Goal: Find specific page/section: Find specific page/section

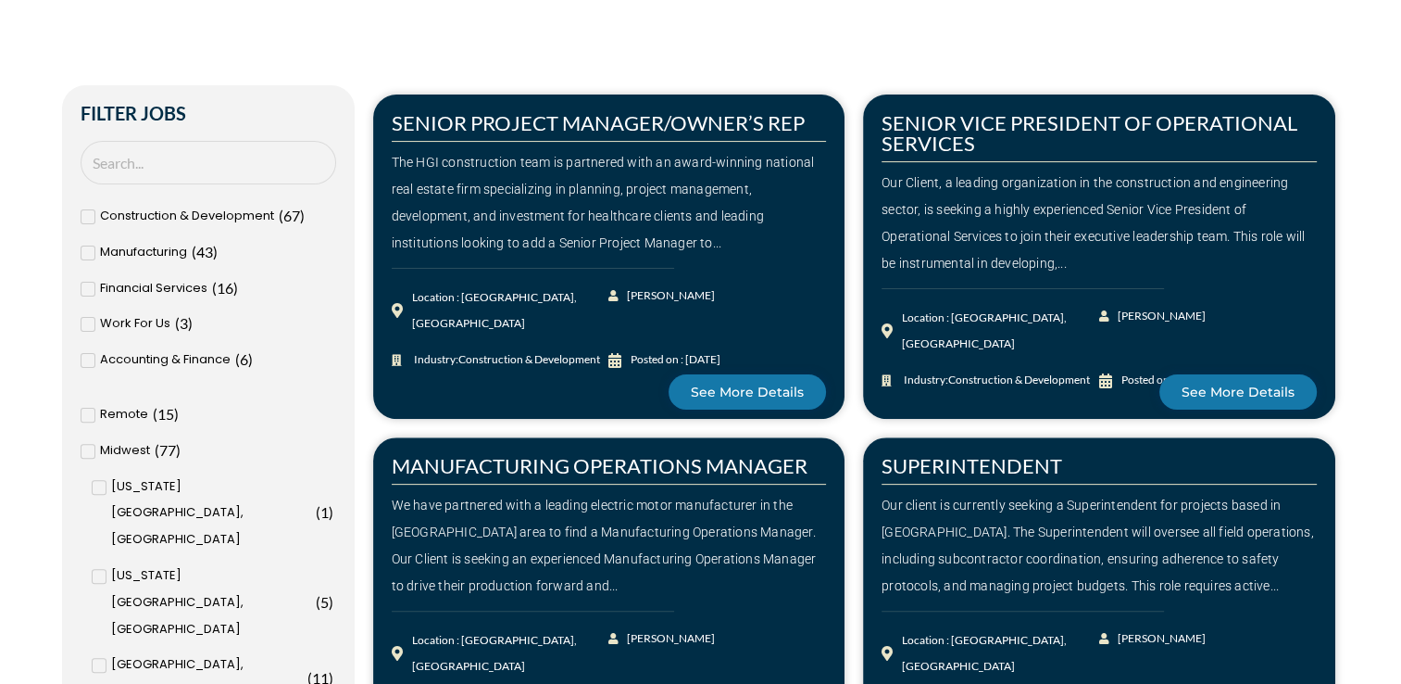
scroll to position [463, 0]
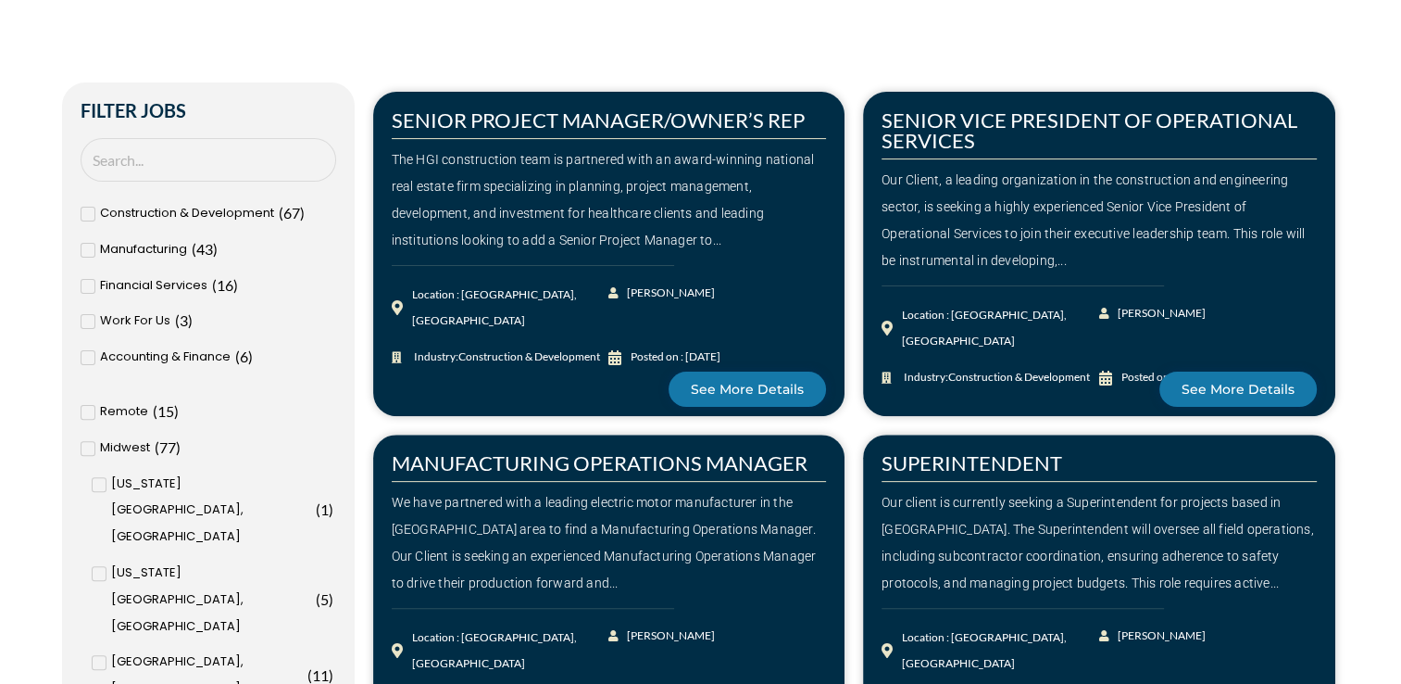
click at [92, 410] on span at bounding box center [88, 412] width 15 height 15
click at [0, 0] on input "Remote ( 15 )" at bounding box center [0, 0] width 0 height 0
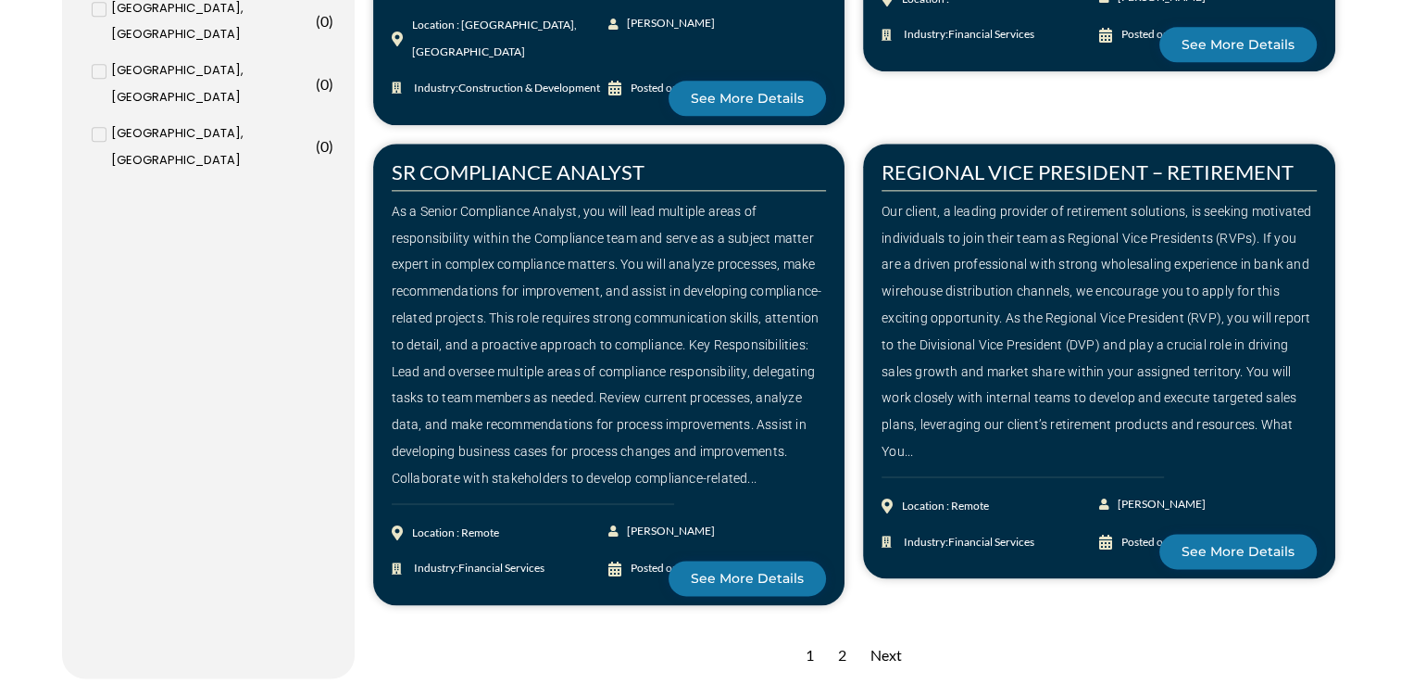
scroll to position [2593, 0]
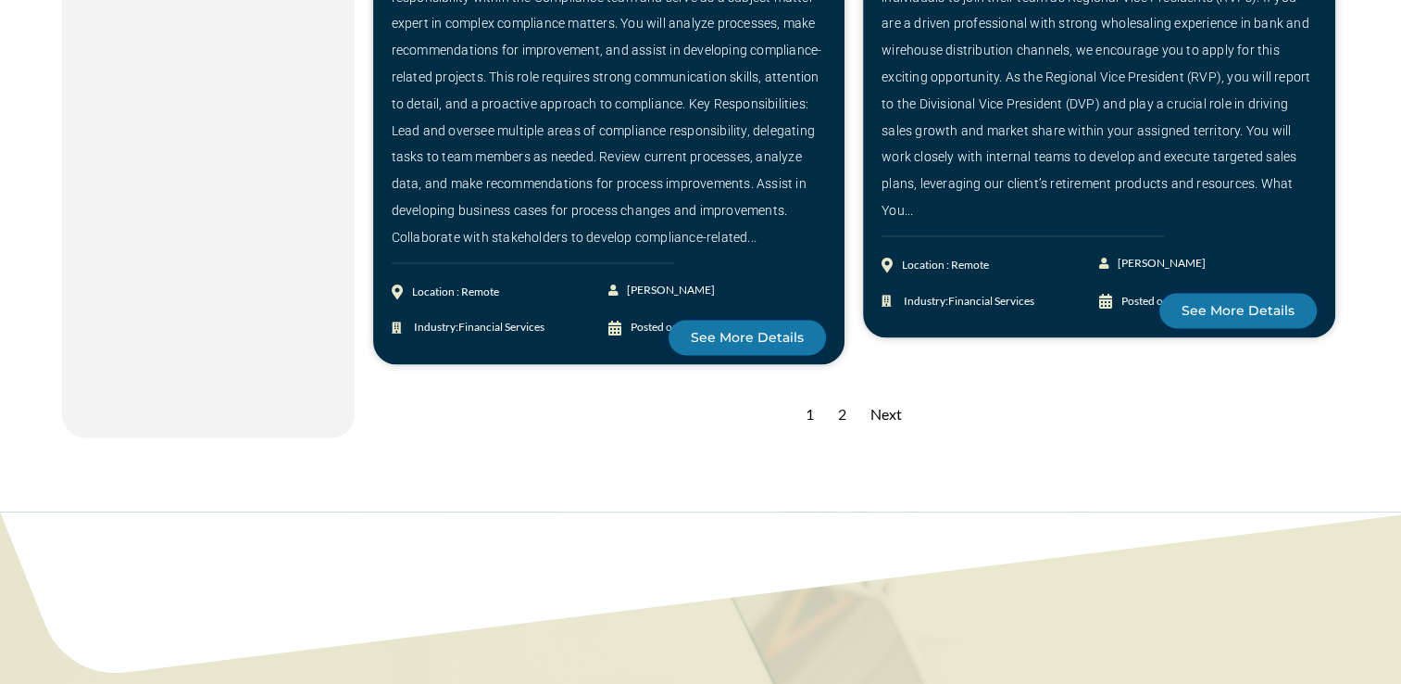
click at [837, 392] on div "2" at bounding box center [842, 414] width 27 height 45
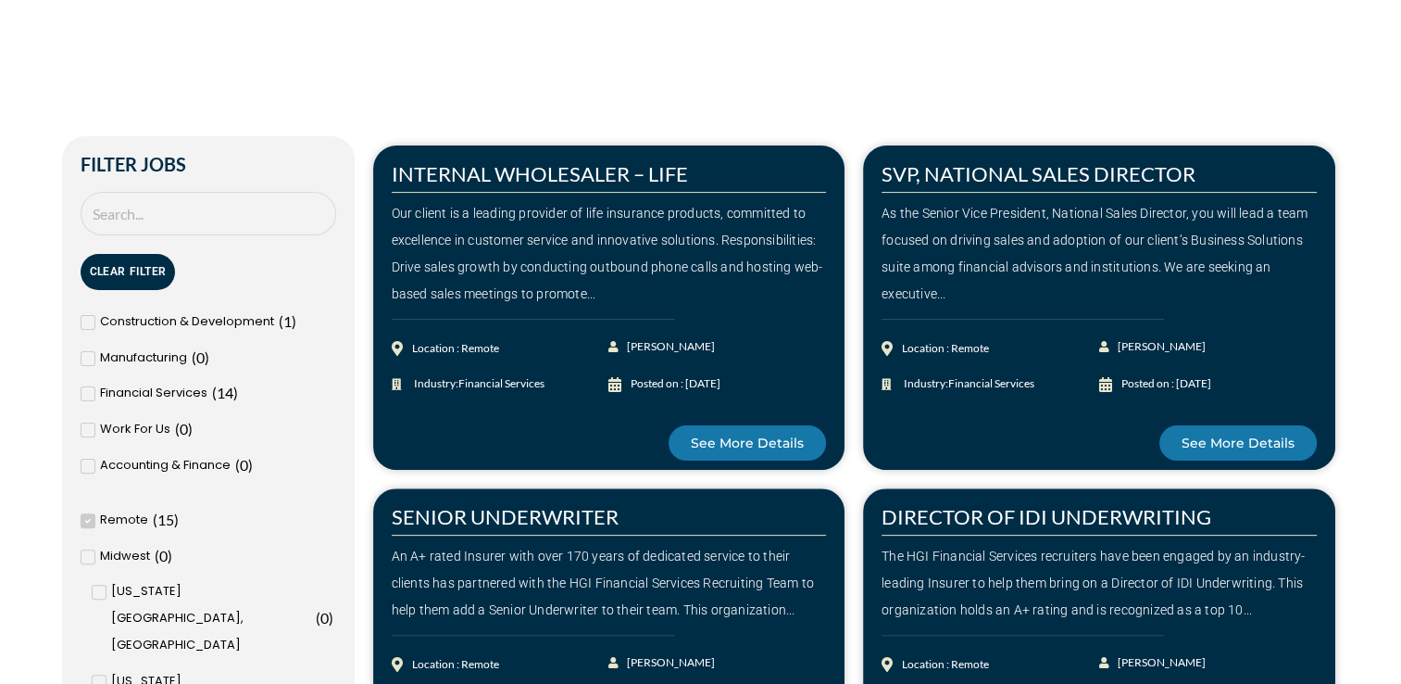
scroll to position [185, 0]
